Goal: Transaction & Acquisition: Purchase product/service

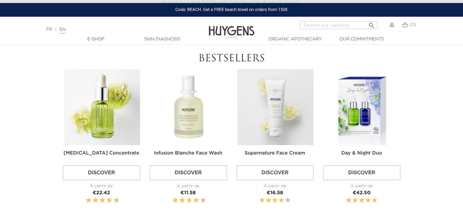
scroll to position [177, 0]
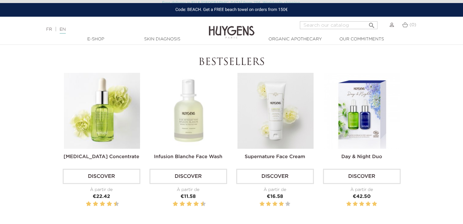
click at [191, 85] on img at bounding box center [189, 111] width 76 height 76
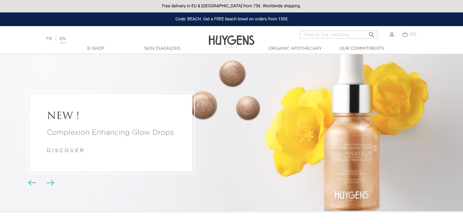
click at [231, 38] on img at bounding box center [232, 37] width 46 height 23
